Goal: Task Accomplishment & Management: Manage account settings

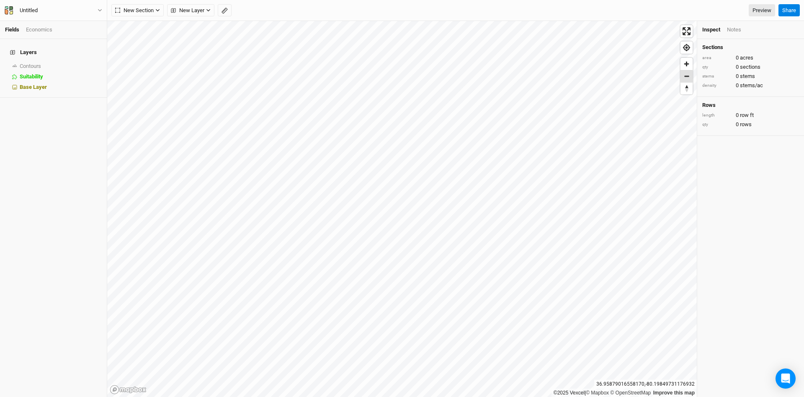
click at [688, 77] on span "Zoom out" at bounding box center [687, 76] width 12 height 12
click at [159, 11] on icon "button" at bounding box center [157, 10] width 5 height 5
click at [160, 10] on icon "button" at bounding box center [157, 10] width 5 height 5
click at [211, 11] on icon "button" at bounding box center [208, 10] width 5 height 5
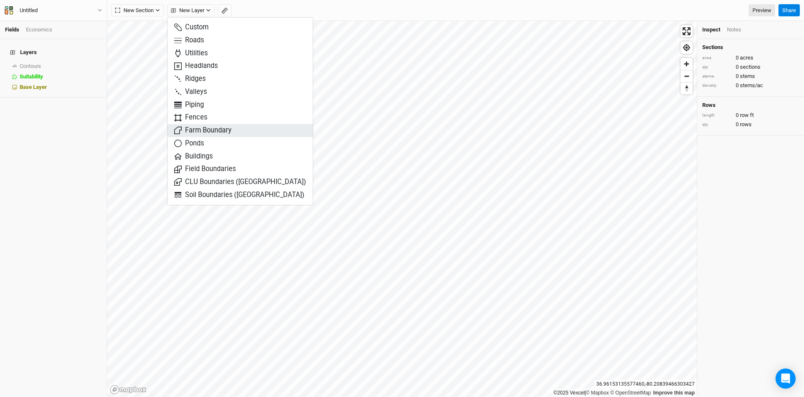
click at [204, 130] on span "Farm Boundary" at bounding box center [202, 131] width 57 height 10
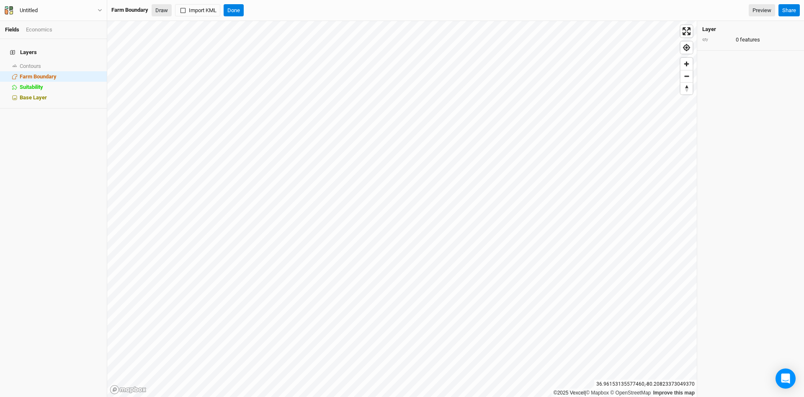
click at [168, 11] on button "Draw" at bounding box center [162, 10] width 20 height 13
click at [265, 8] on button "Delete All" at bounding box center [255, 10] width 30 height 13
click at [305, 11] on button "Confirm" at bounding box center [303, 10] width 26 height 13
click at [236, 11] on button "Done" at bounding box center [234, 10] width 20 height 13
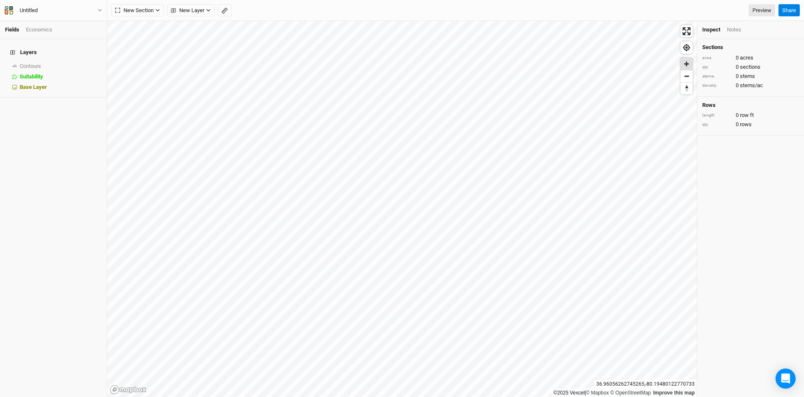
click at [688, 66] on span "Zoom in" at bounding box center [687, 64] width 12 height 12
click at [686, 76] on span "Zoom out" at bounding box center [687, 76] width 12 height 12
click at [97, 61] on span "show" at bounding box center [94, 66] width 13 height 10
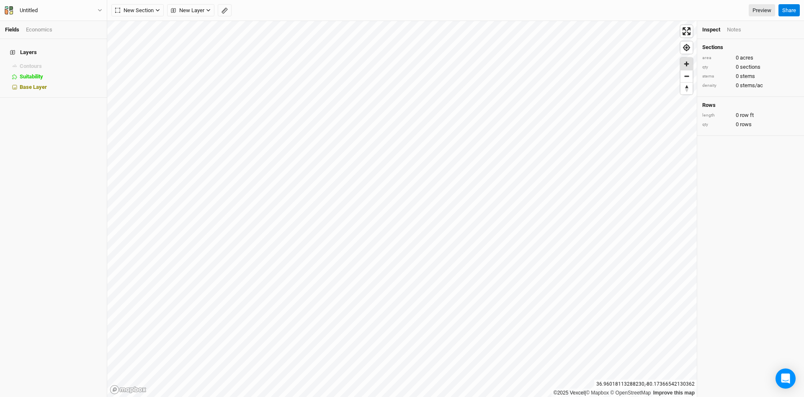
click at [688, 64] on span "Zoom in" at bounding box center [687, 64] width 12 height 12
click at [100, 10] on icon "button" at bounding box center [100, 10] width 5 height 5
click at [65, 36] on button "Project Settings" at bounding box center [69, 34] width 66 height 11
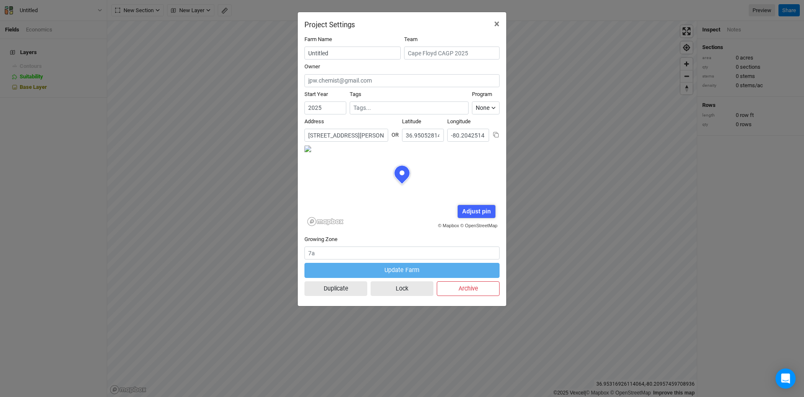
scroll to position [42, 98]
click at [497, 24] on span "×" at bounding box center [496, 24] width 5 height 12
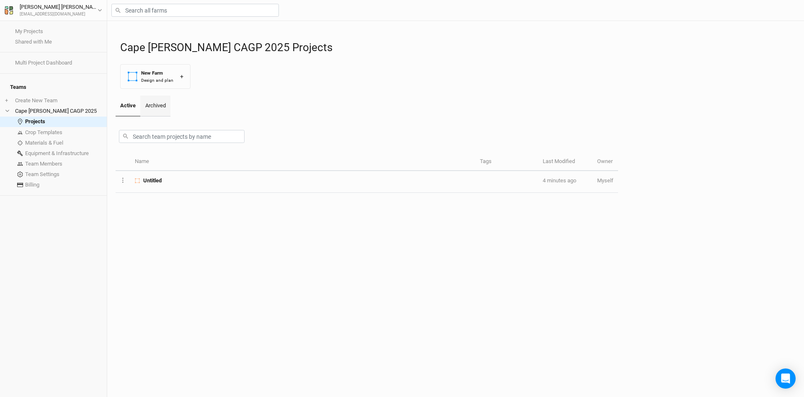
click at [159, 103] on link "Archived" at bounding box center [155, 105] width 30 height 21
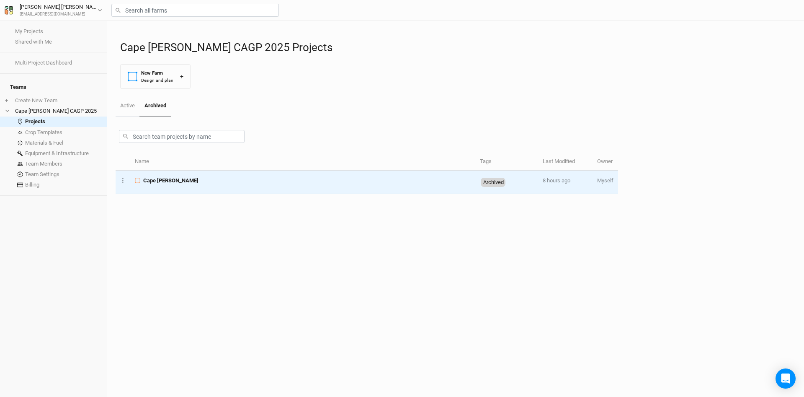
click at [155, 180] on span "Cape [PERSON_NAME]" at bounding box center [170, 181] width 55 height 8
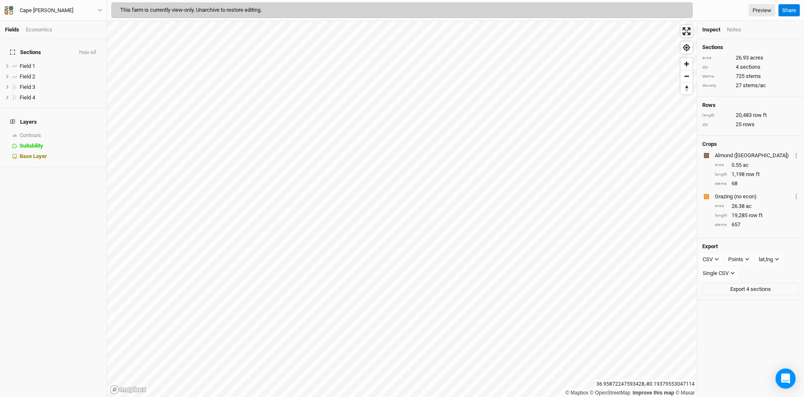
click at [633, 12] on div "This farm is currently view-only. Unarchive to restore editing." at bounding box center [401, 10] width 581 height 15
click at [262, 10] on span "This farm is currently view-only. Unarchive to restore editing." at bounding box center [191, 10] width 142 height 6
click at [98, 8] on icon "button" at bounding box center [100, 10] width 5 height 5
click at [72, 38] on button "Project Settings" at bounding box center [69, 34] width 66 height 11
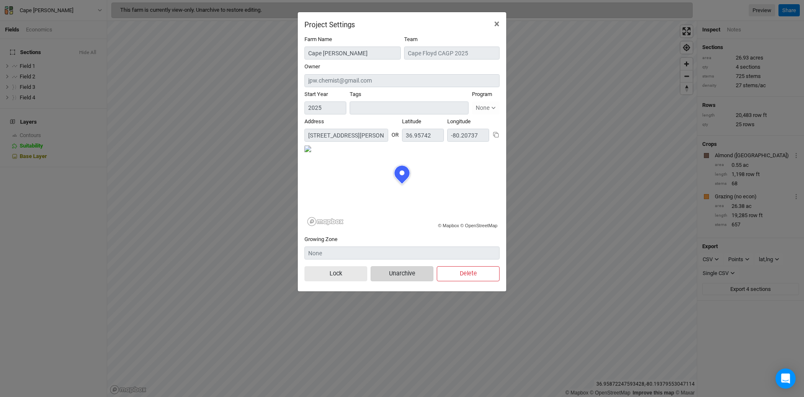
click at [415, 272] on button "Unarchive" at bounding box center [402, 273] width 63 height 15
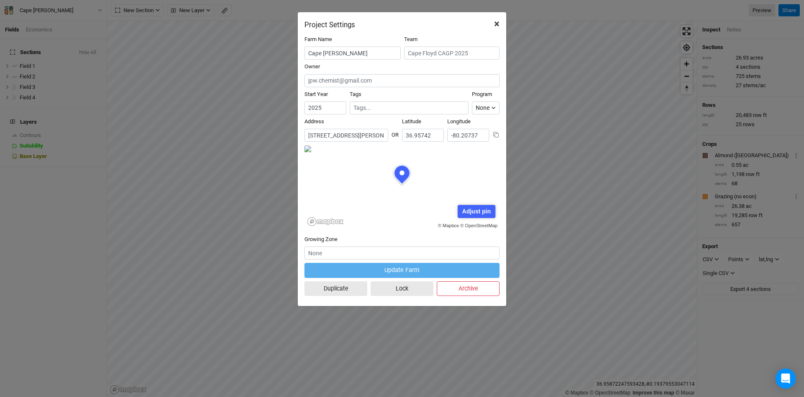
click at [497, 23] on span "×" at bounding box center [496, 24] width 5 height 12
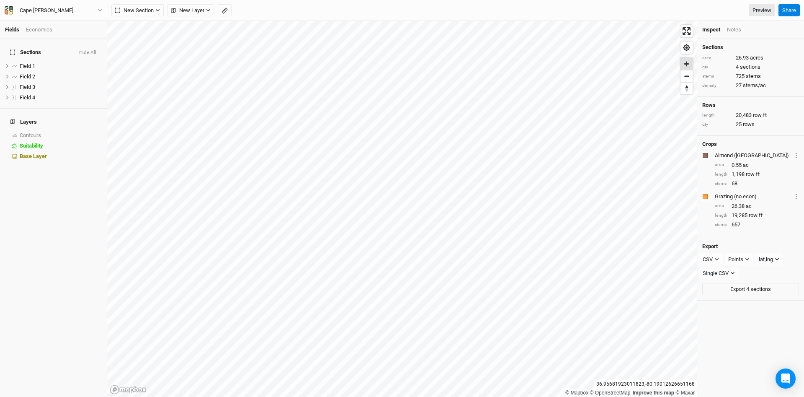
click at [686, 64] on span "Zoom in" at bounding box center [687, 64] width 12 height 12
click at [685, 64] on span "Zoom in" at bounding box center [687, 64] width 12 height 12
click at [777, 144] on div "Crops" at bounding box center [750, 144] width 97 height 7
click at [736, 27] on div "Notes" at bounding box center [734, 30] width 14 height 8
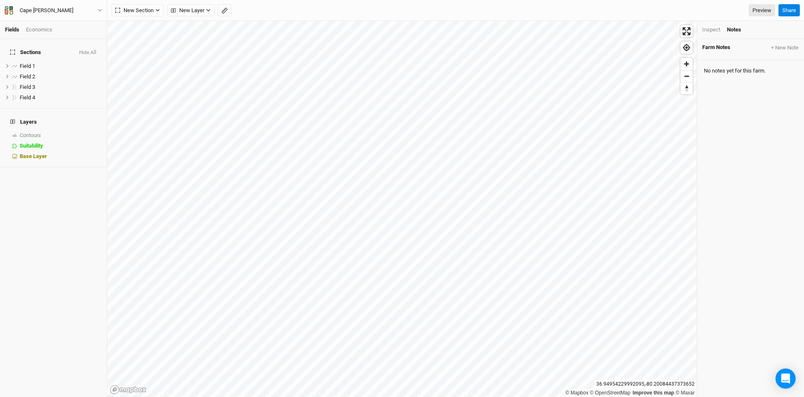
click at [712, 31] on div "Inspect" at bounding box center [711, 30] width 18 height 8
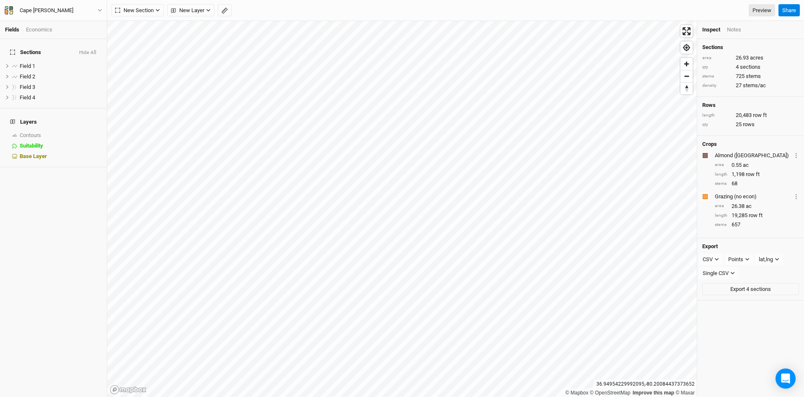
click at [718, 48] on h4 "Sections" at bounding box center [750, 47] width 97 height 7
click at [743, 48] on h4 "Sections" at bounding box center [750, 47] width 97 height 7
click at [732, 105] on h4 "Rows" at bounding box center [750, 105] width 97 height 7
click at [98, 130] on span "show" at bounding box center [94, 135] width 13 height 10
click at [716, 48] on h4 "Sections" at bounding box center [750, 47] width 97 height 7
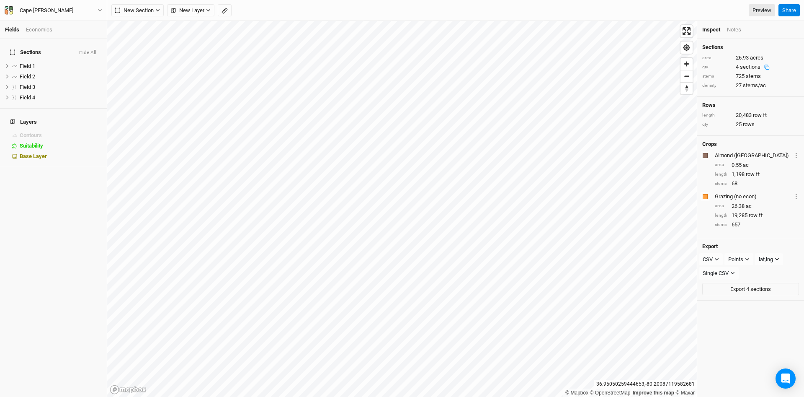
click at [709, 70] on div "qty" at bounding box center [716, 67] width 29 height 6
click at [34, 63] on span "Field 1" at bounding box center [27, 66] width 15 height 6
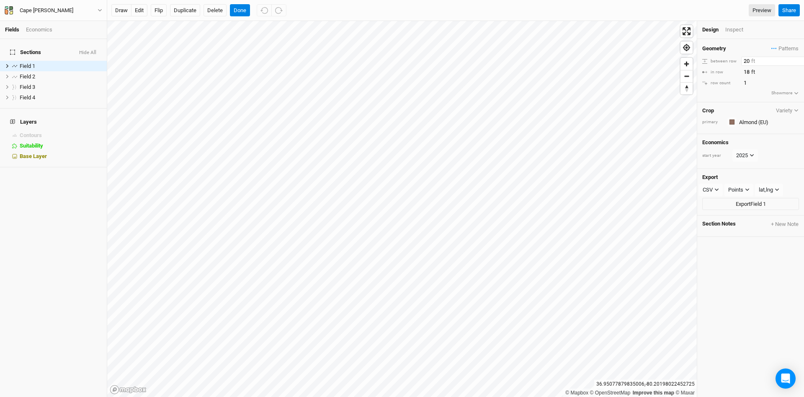
click at [748, 61] on input "20" at bounding box center [777, 61] width 73 height 9
type input "60"
click at [730, 67] on div "Geometry Patterns ＋ New in-row pattern between row 60 ft in row 18 ft row count…" at bounding box center [750, 70] width 107 height 63
click at [748, 74] on input "18" at bounding box center [777, 71] width 73 height 9
type input "8"
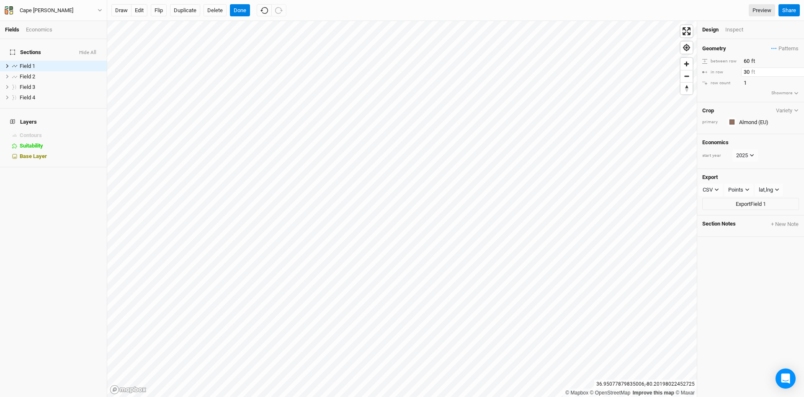
type input "30"
click at [731, 57] on div "between row 60 ft" at bounding box center [750, 61] width 97 height 9
click at [733, 96] on div "Geometry Patterns ＋ New in-row pattern between row 60 ft in row 30 ft row count…" at bounding box center [750, 70] width 107 height 63
click at [38, 73] on div "Field 2" at bounding box center [49, 76] width 59 height 7
click at [744, 62] on input "20" at bounding box center [777, 61] width 73 height 9
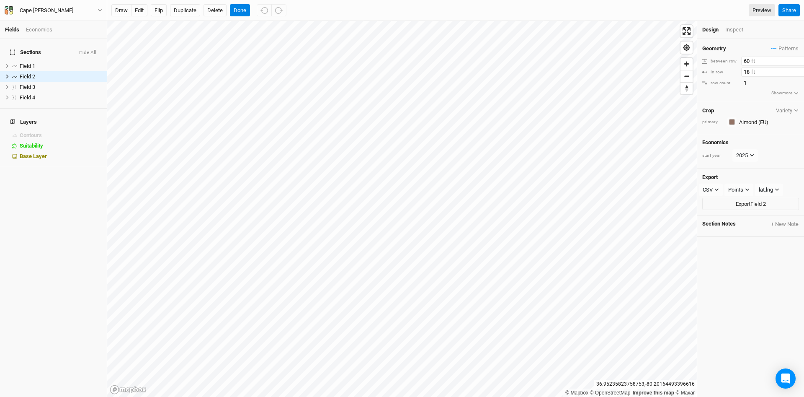
type input "60"
click at [747, 72] on input "18" at bounding box center [777, 71] width 73 height 9
type input "8"
type input "30"
click at [725, 47] on h4 "Geometry" at bounding box center [714, 48] width 24 height 7
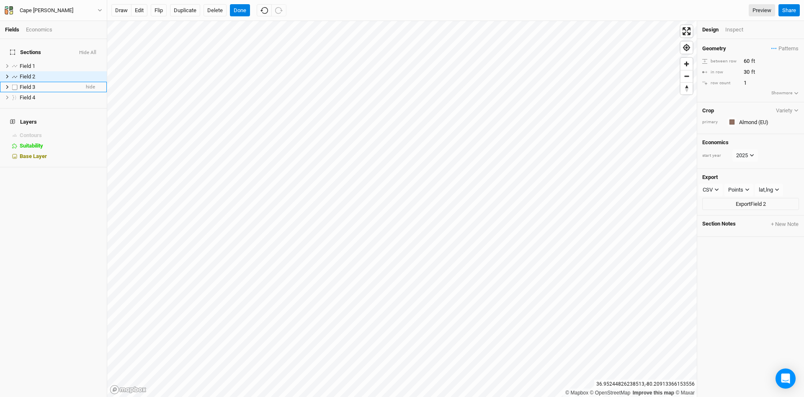
click at [35, 84] on span "Field 3" at bounding box center [27, 87] width 15 height 6
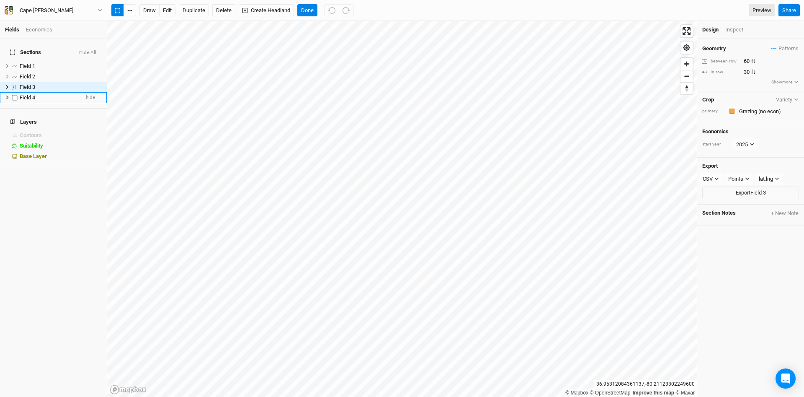
click at [41, 94] on div "Field 4" at bounding box center [49, 97] width 59 height 7
click at [44, 73] on div "Field 2" at bounding box center [49, 76] width 59 height 7
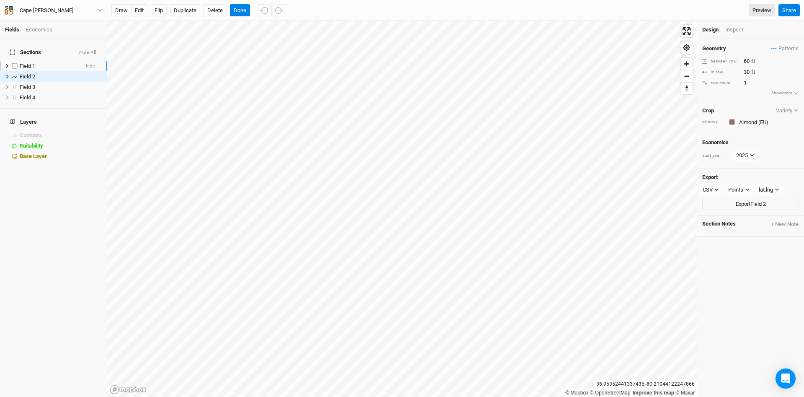
click at [46, 63] on div "Field 1" at bounding box center [49, 66] width 59 height 7
click at [796, 95] on icon "button" at bounding box center [796, 93] width 5 height 5
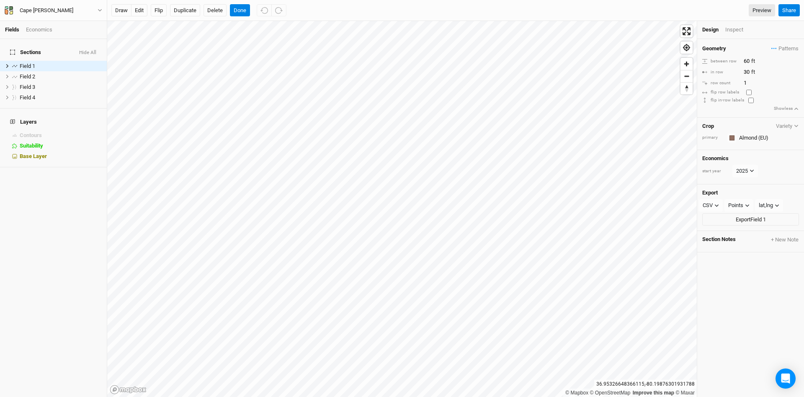
click at [795, 126] on icon "button" at bounding box center [796, 126] width 5 height 5
click at [746, 136] on input "text" at bounding box center [768, 138] width 62 height 10
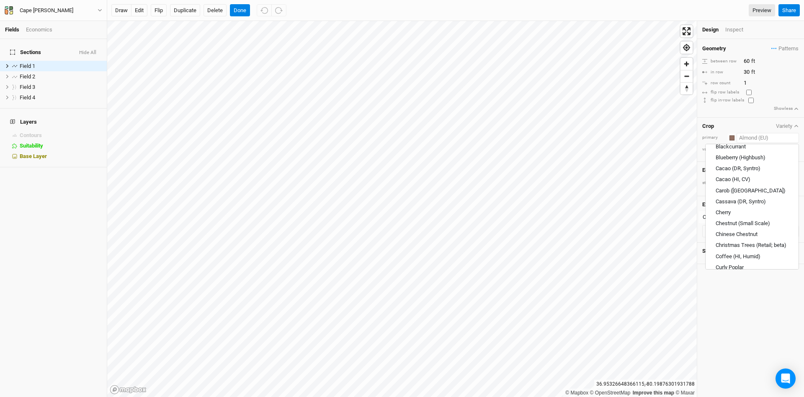
scroll to position [302, 0]
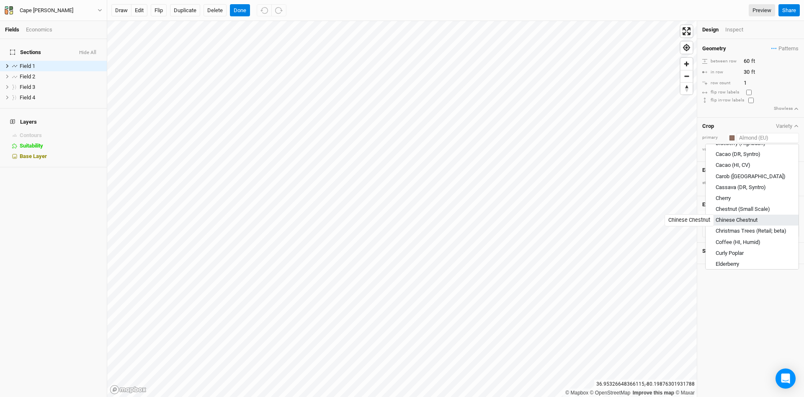
click at [746, 218] on div "Chinese Chestnut" at bounding box center [737, 220] width 42 height 8
type input "Chinese Chestnut"
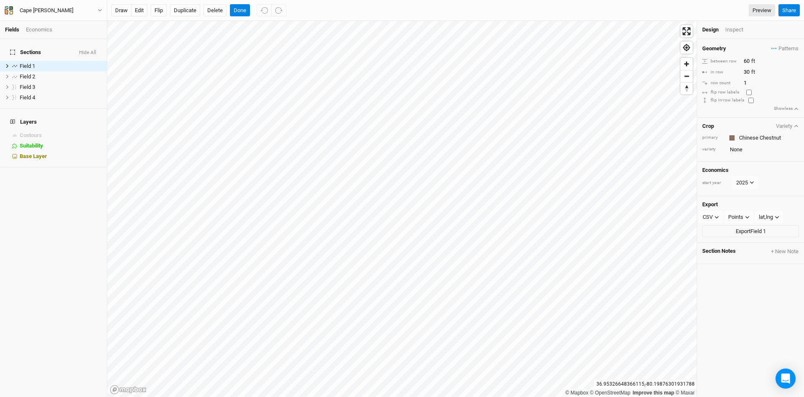
type input "20"
click at [46, 63] on div "Field 1" at bounding box center [49, 66] width 59 height 7
click at [48, 73] on div "Field 2" at bounding box center [49, 76] width 59 height 7
